Goal: Task Accomplishment & Management: Manage account settings

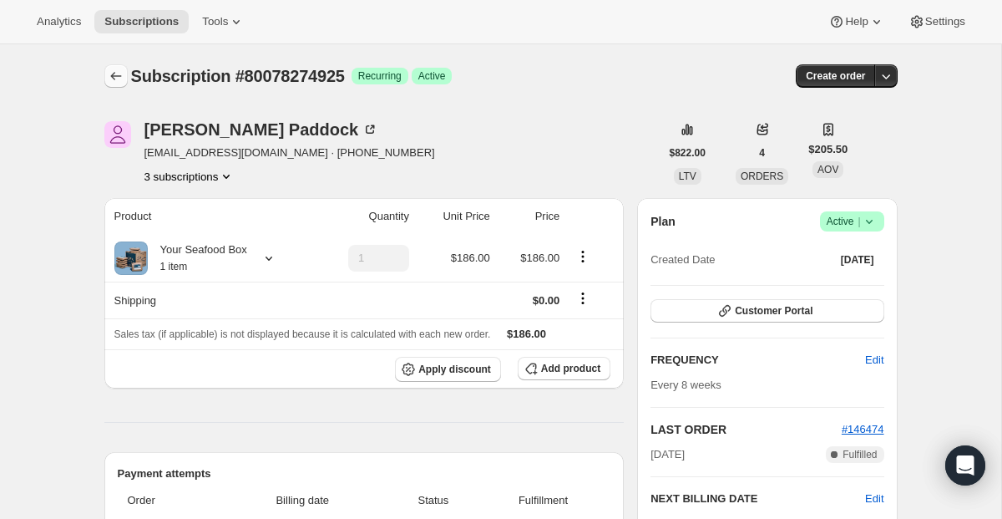
click at [109, 79] on icon "Subscriptions" at bounding box center [116, 76] width 17 height 17
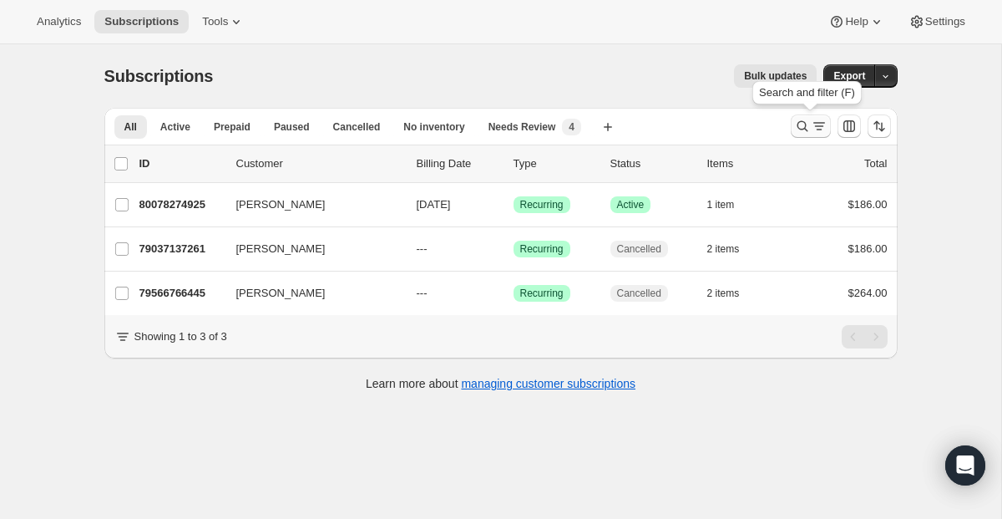
click at [798, 122] on icon "Search and filter results" at bounding box center [802, 126] width 17 height 17
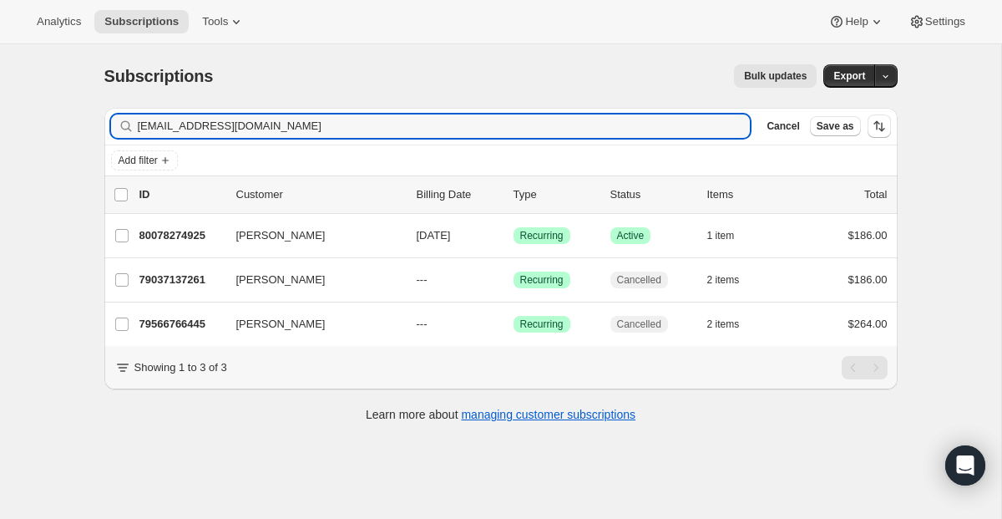
drag, startPoint x: 399, startPoint y: 118, endPoint x: 18, endPoint y: 130, distance: 381.9
click at [18, 130] on div "Subscriptions. This page is ready Subscriptions Bulk updates More actions Bulk …" at bounding box center [500, 303] width 1001 height 519
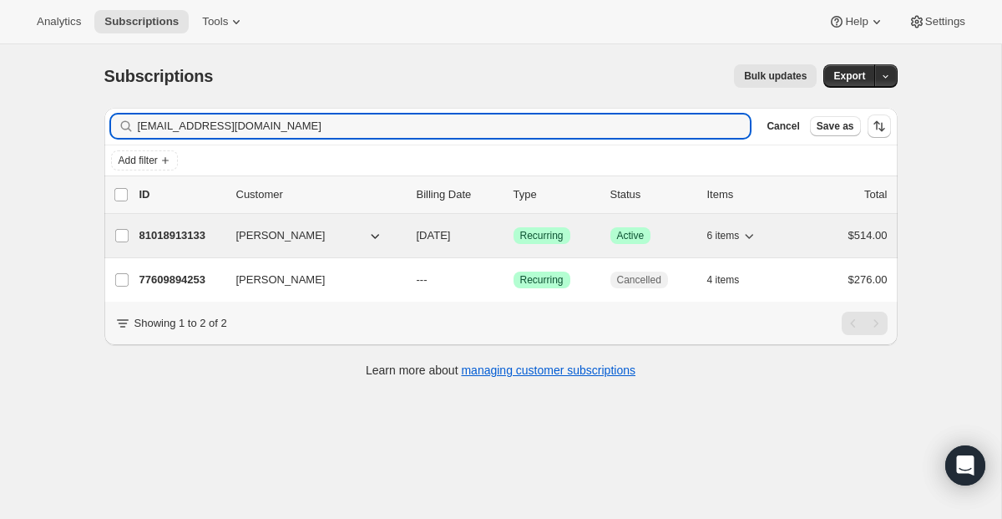
type input "[EMAIL_ADDRESS][DOMAIN_NAME]"
click at [547, 234] on span "Recurring" at bounding box center [541, 235] width 43 height 13
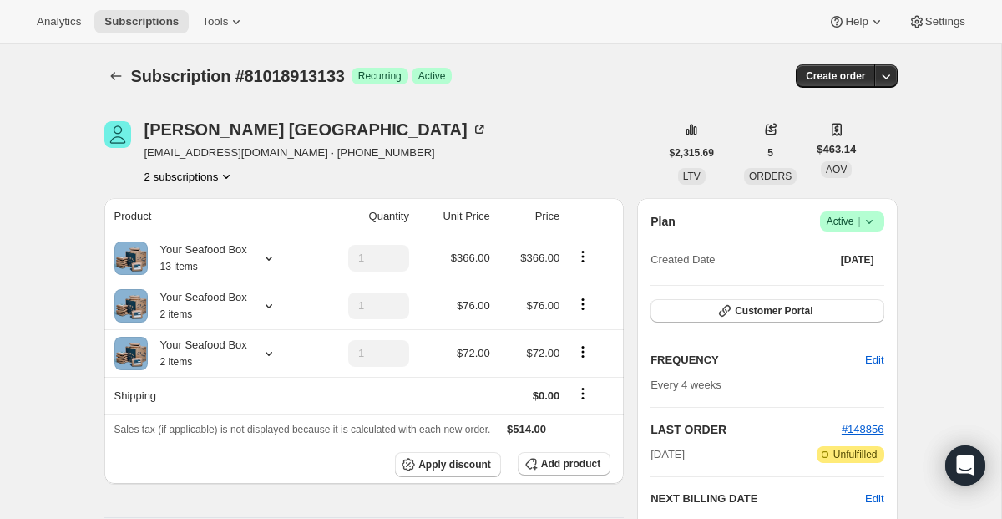
click at [834, 220] on span "Active |" at bounding box center [852, 221] width 51 height 17
click at [833, 288] on span "Cancel subscription" at bounding box center [845, 282] width 94 height 13
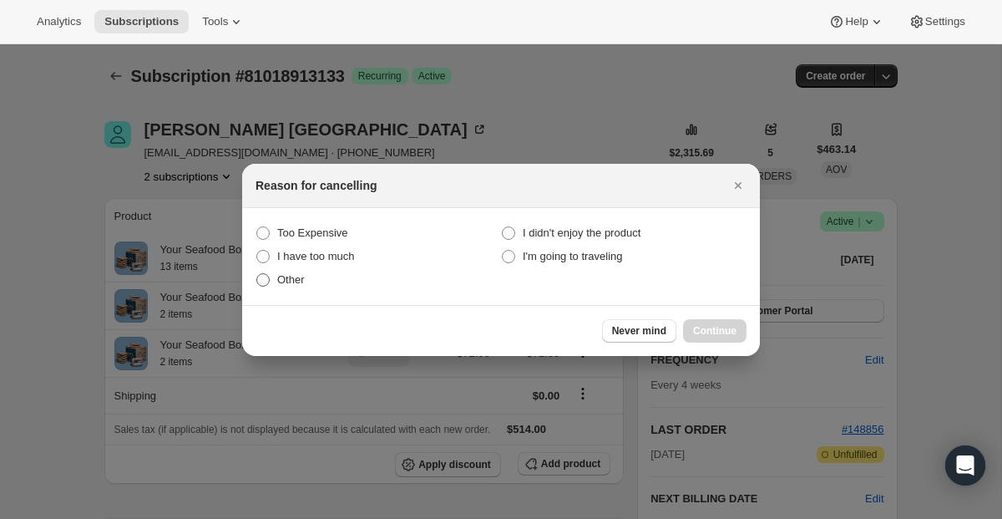
click at [293, 283] on span "Other" at bounding box center [291, 279] width 28 height 13
click at [257, 274] on input "Other" at bounding box center [256, 273] width 1 height 1
radio input "true"
click at [690, 332] on button "Continue" at bounding box center [714, 330] width 63 height 23
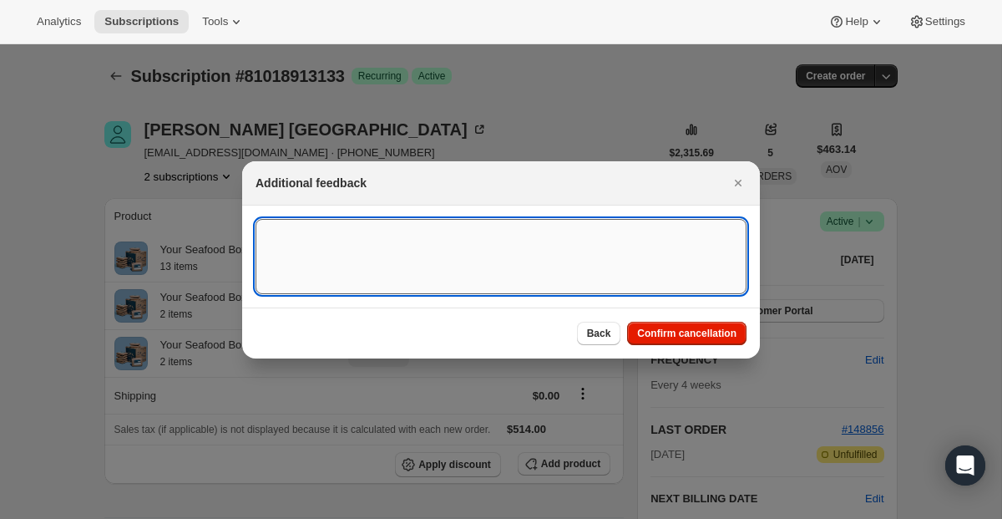
click at [298, 253] on textarea ":r16r:" at bounding box center [501, 256] width 491 height 75
paste textarea "would like to cancel a subscription. I would like my order delivered but as I w…"
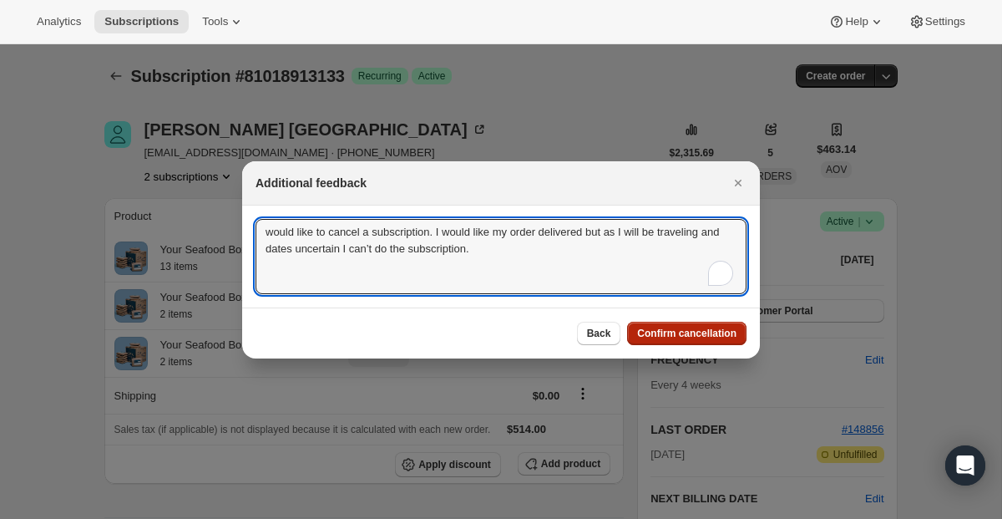
type textarea "would like to cancel a subscription. I would like my order delivered but as I w…"
click at [692, 339] on button "Confirm cancellation" at bounding box center [686, 333] width 119 height 23
